Goal: Navigation & Orientation: Go to known website

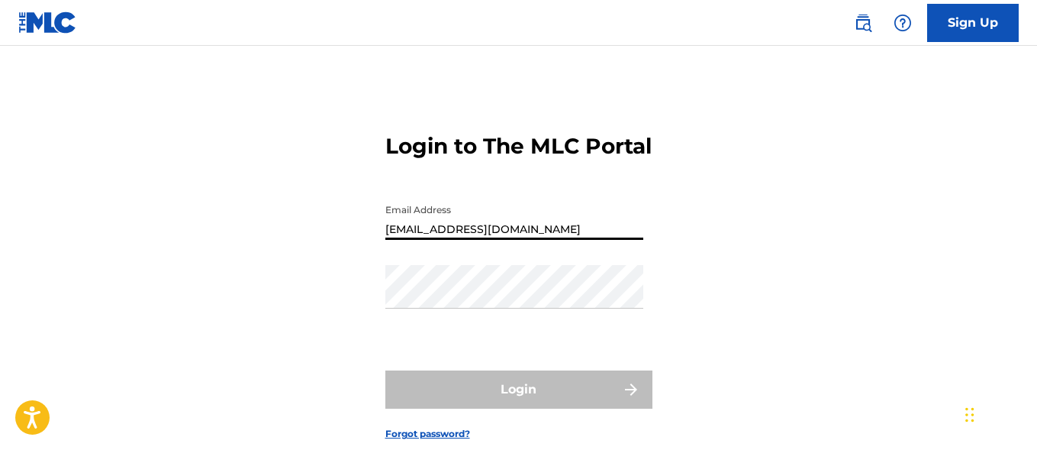
type input "[EMAIL_ADDRESS][DOMAIN_NAME]"
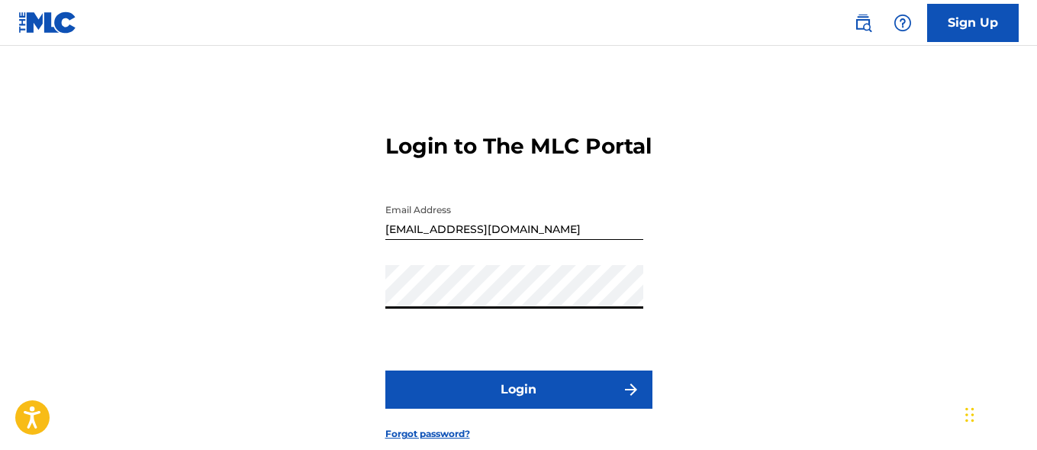
click at [518, 408] on button "Login" at bounding box center [518, 389] width 267 height 38
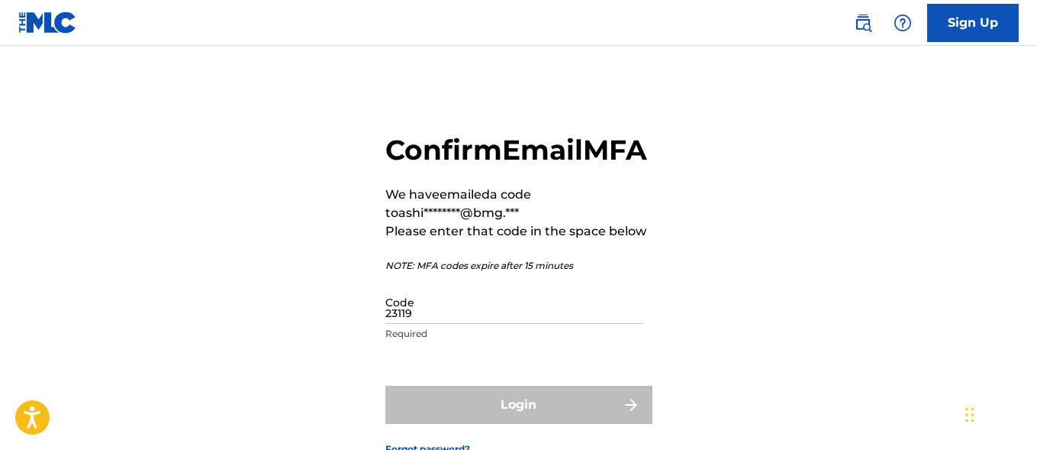
type input "231190"
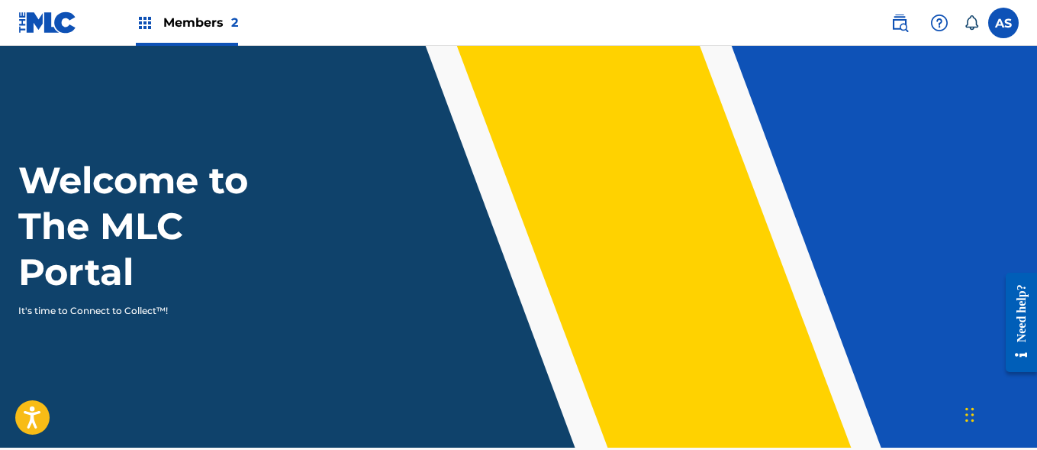
click at [145, 23] on img at bounding box center [145, 23] width 18 height 18
